Goal: Information Seeking & Learning: Learn about a topic

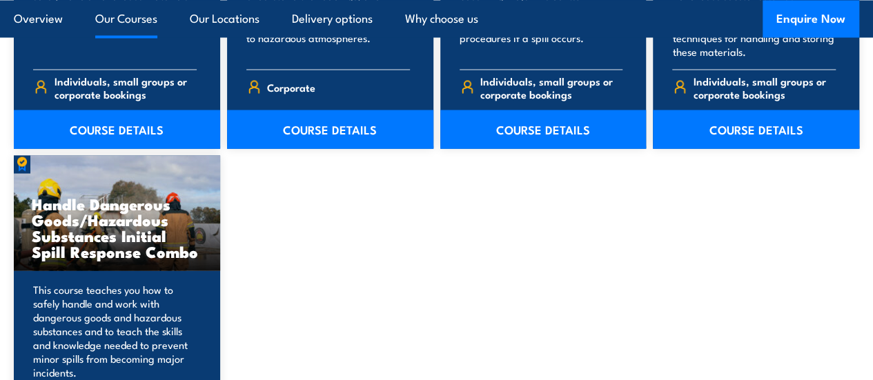
scroll to position [1308, 0]
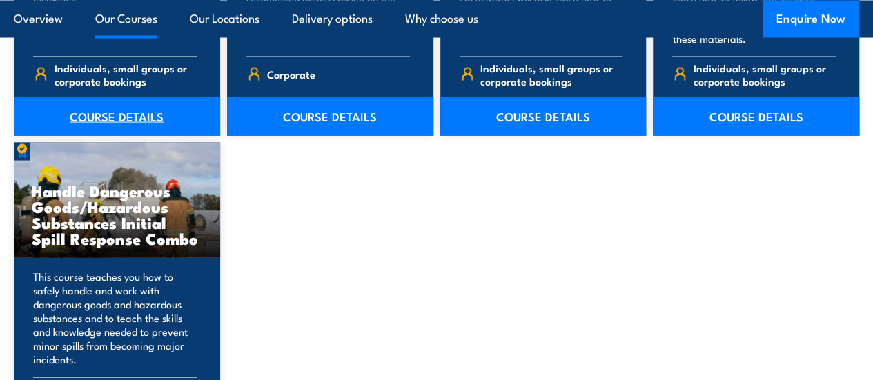
click at [123, 135] on link "COURSE DETAILS" at bounding box center [117, 116] width 206 height 39
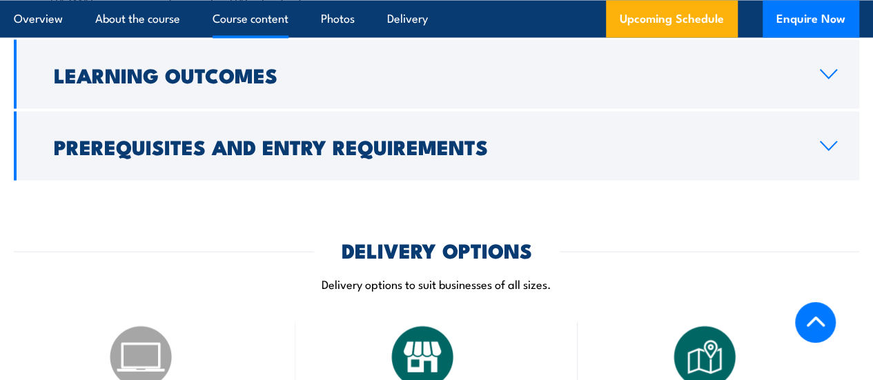
scroll to position [1311, 0]
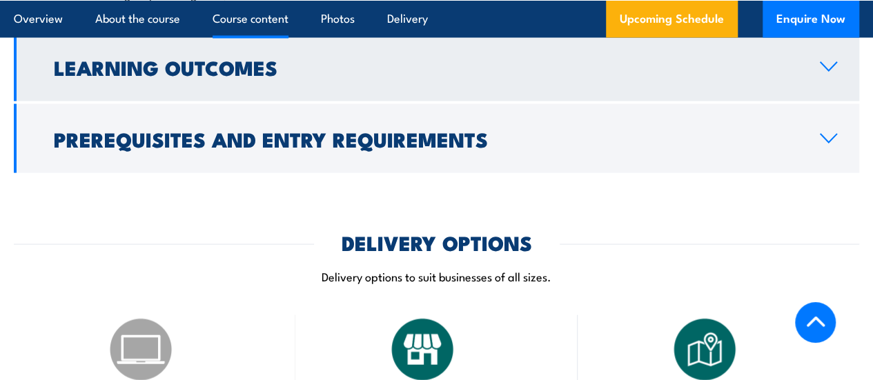
click at [831, 72] on icon at bounding box center [828, 66] width 19 height 11
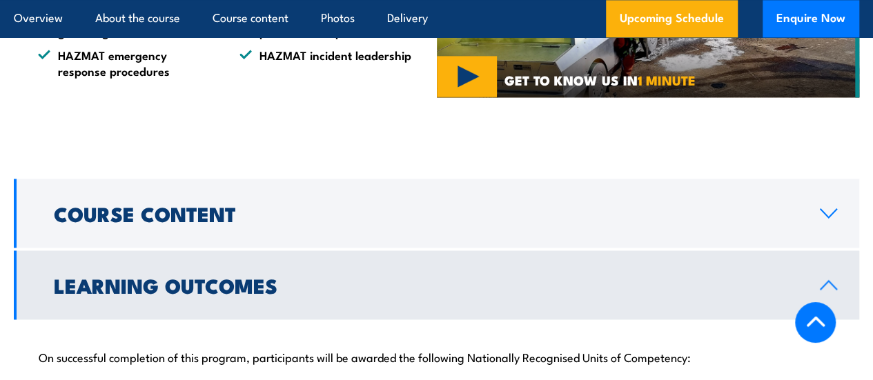
scroll to position [974, 0]
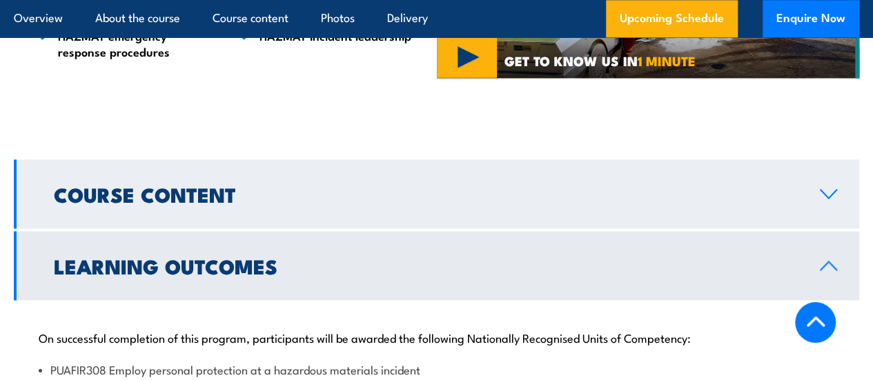
click at [822, 228] on link "Course Content" at bounding box center [436, 193] width 845 height 69
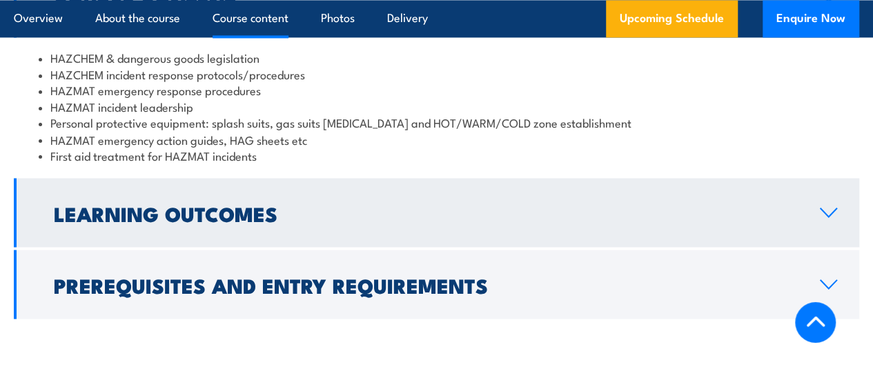
scroll to position [1181, 0]
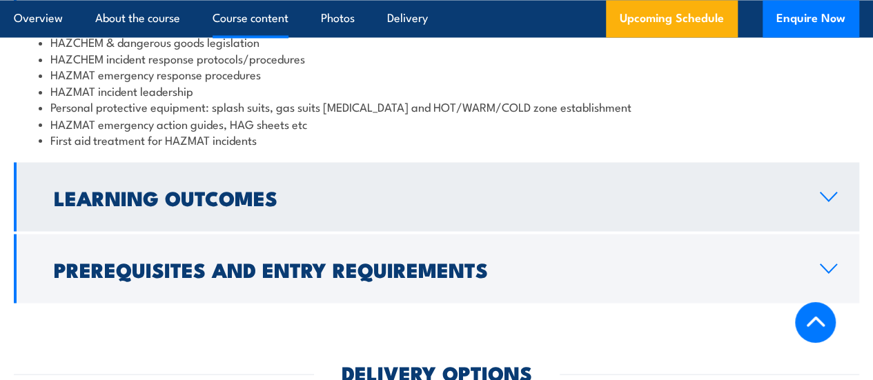
click at [837, 221] on link "Learning Outcomes" at bounding box center [436, 196] width 845 height 69
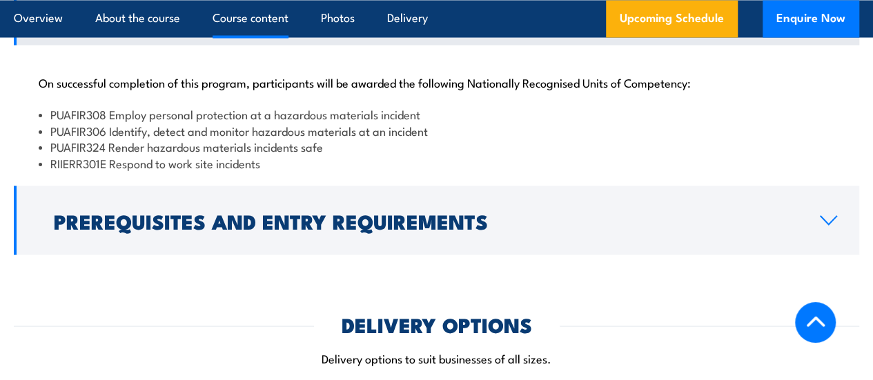
scroll to position [1250, 0]
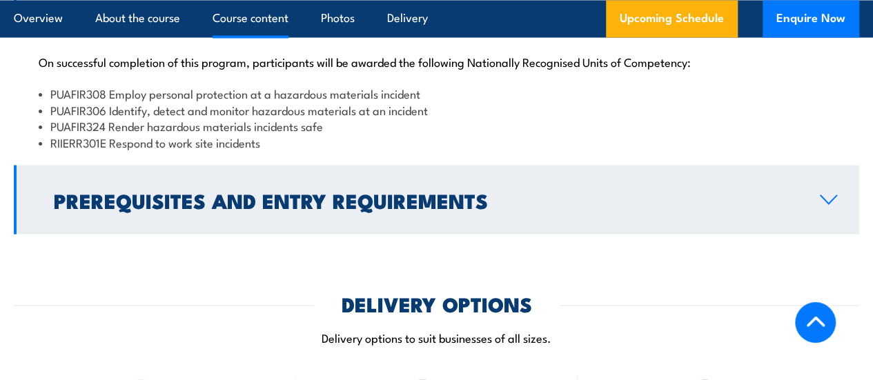
click at [837, 205] on icon at bounding box center [828, 199] width 19 height 11
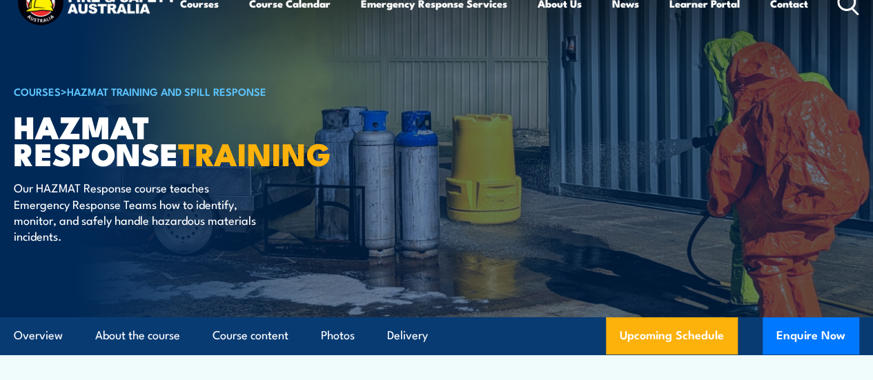
scroll to position [0, 0]
